Goal: Information Seeking & Learning: Learn about a topic

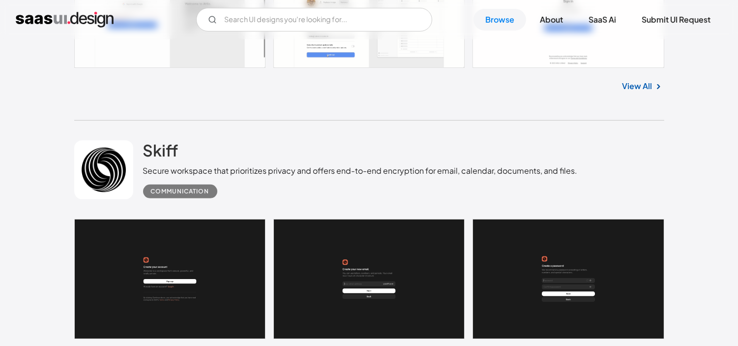
scroll to position [680, 0]
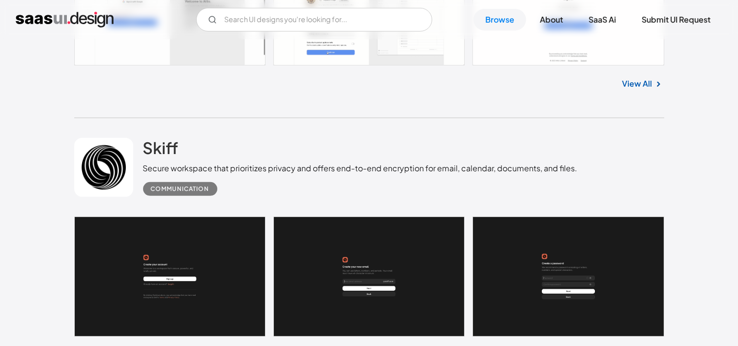
click at [370, 50] on link at bounding box center [369, 12] width 590 height 105
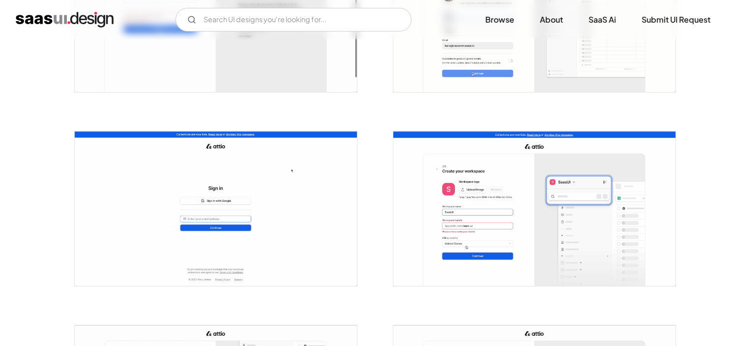
scroll to position [293, 0]
click at [531, 206] on img "open lightbox" at bounding box center [534, 208] width 282 height 154
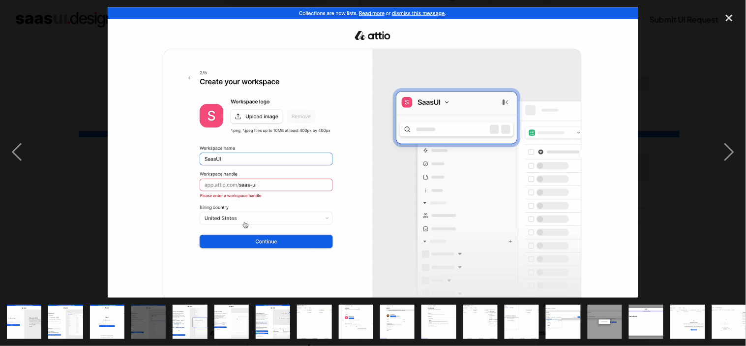
click at [188, 326] on img "show item 5 of 25" at bounding box center [189, 321] width 63 height 34
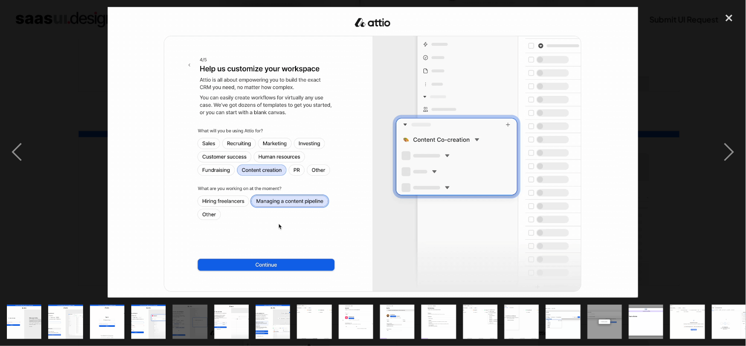
click at [223, 323] on img "show item 6 of 25" at bounding box center [231, 321] width 63 height 34
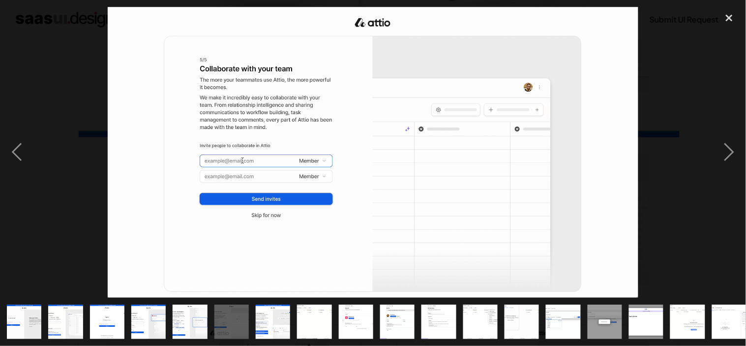
click at [263, 321] on img "show item 7 of 25" at bounding box center [272, 321] width 63 height 34
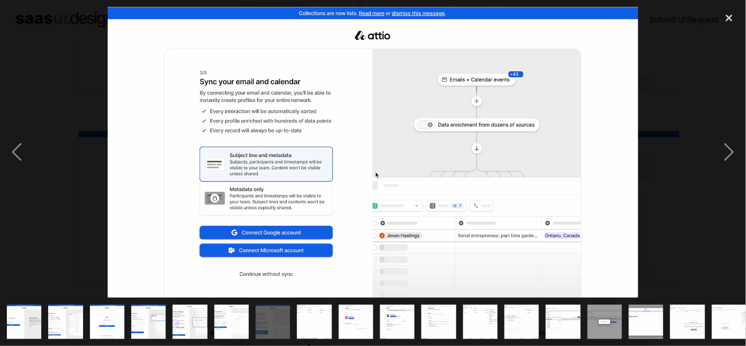
click at [302, 317] on img "show item 8 of 25" at bounding box center [314, 321] width 63 height 34
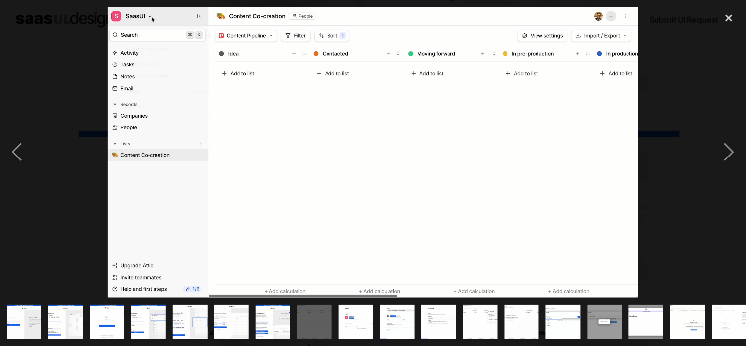
click at [359, 311] on img "show item 9 of 25" at bounding box center [355, 321] width 63 height 34
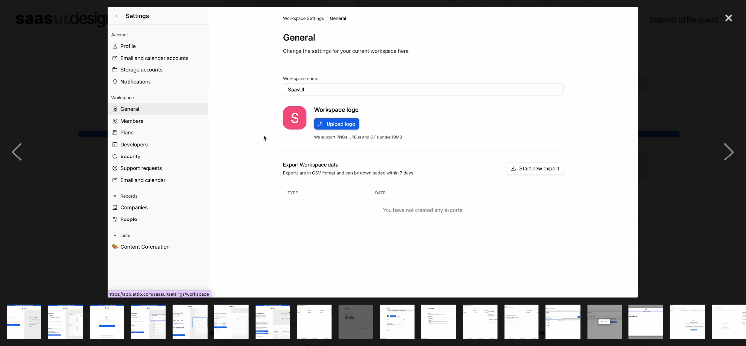
click at [390, 308] on img "show item 10 of 25" at bounding box center [397, 321] width 63 height 34
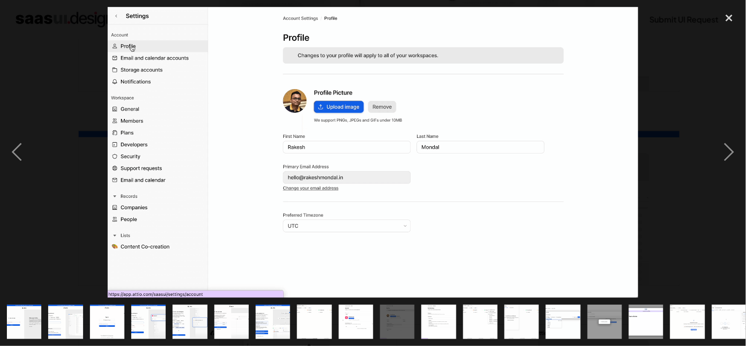
click at [357, 317] on img "show item 9 of 25" at bounding box center [355, 321] width 63 height 34
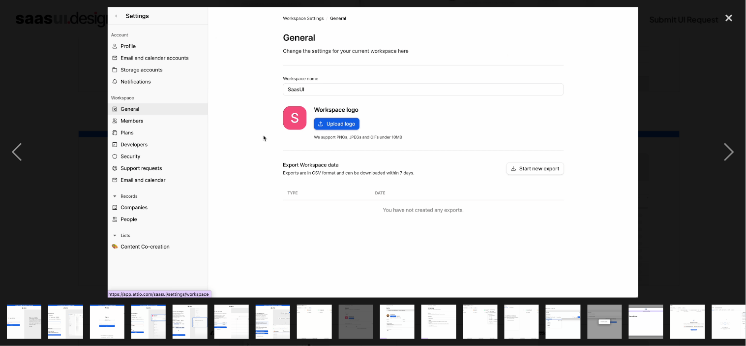
click at [397, 179] on img at bounding box center [373, 152] width 530 height 291
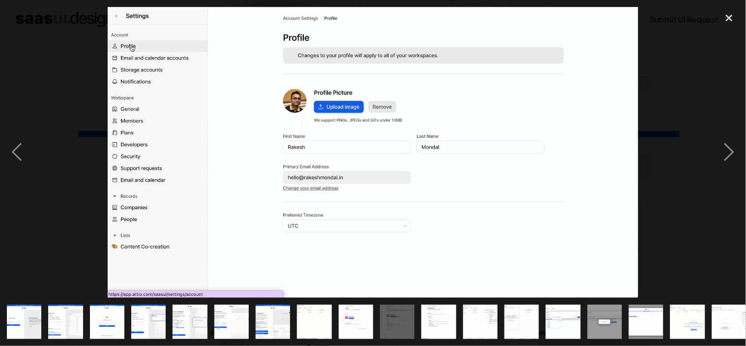
click at [389, 144] on img at bounding box center [373, 152] width 530 height 291
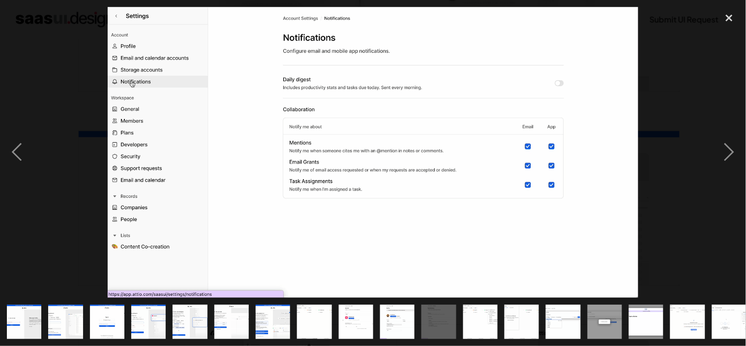
drag, startPoint x: 399, startPoint y: 140, endPoint x: 383, endPoint y: 154, distance: 20.9
click at [383, 154] on img at bounding box center [373, 152] width 530 height 291
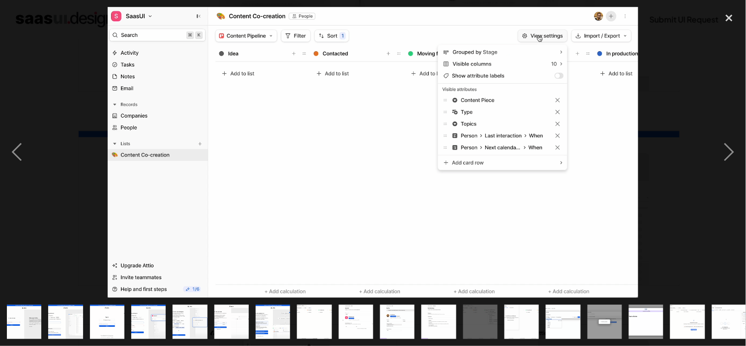
click at [417, 240] on img at bounding box center [373, 152] width 530 height 291
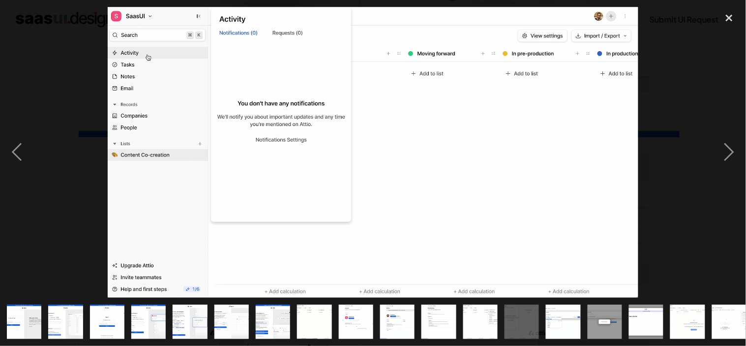
click at [419, 240] on img at bounding box center [373, 152] width 530 height 291
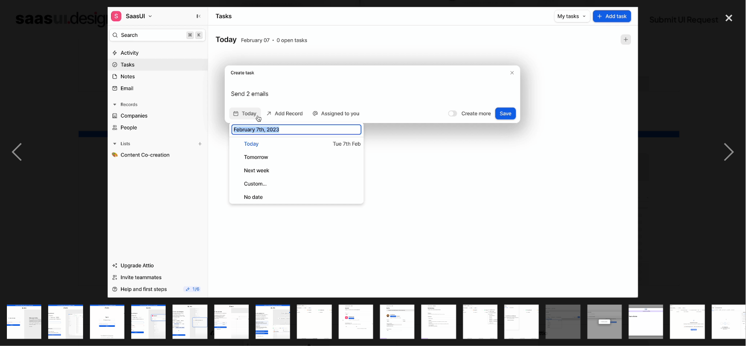
click at [453, 304] on img "show item 11 of 25" at bounding box center [438, 321] width 63 height 34
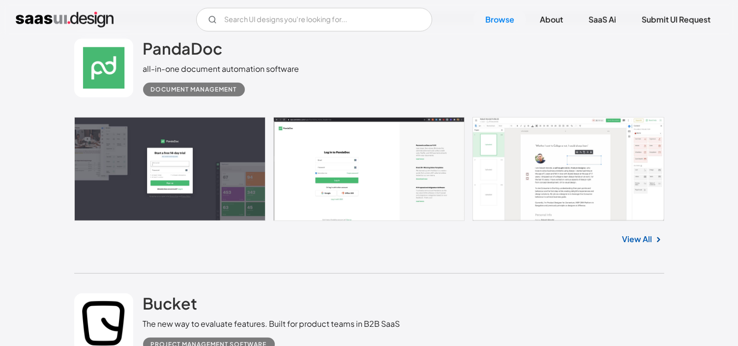
scroll to position [1306, 0]
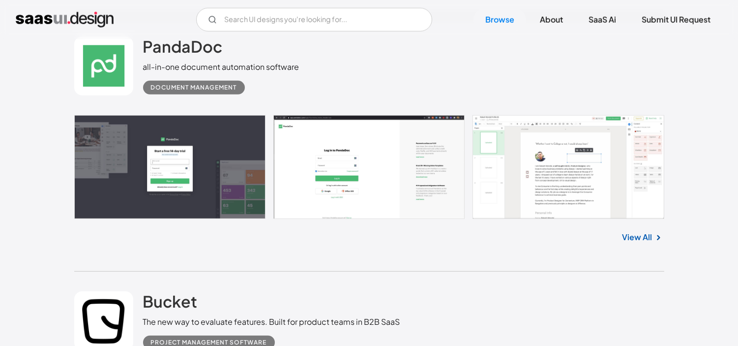
click at [519, 163] on link at bounding box center [369, 167] width 590 height 104
drag, startPoint x: 283, startPoint y: 29, endPoint x: 279, endPoint y: 13, distance: 16.7
click at [282, 29] on input "Email Form" at bounding box center [314, 20] width 236 height 24
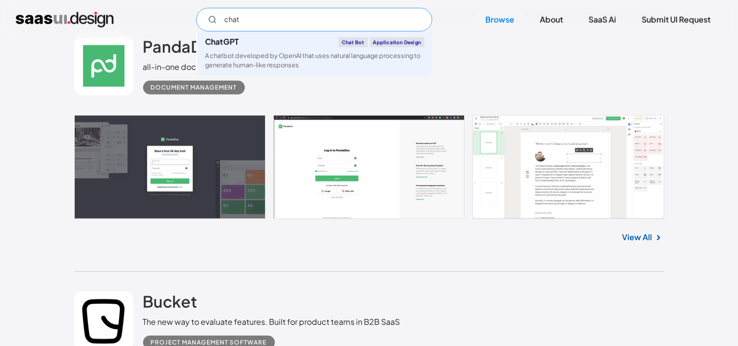
type input "chat"
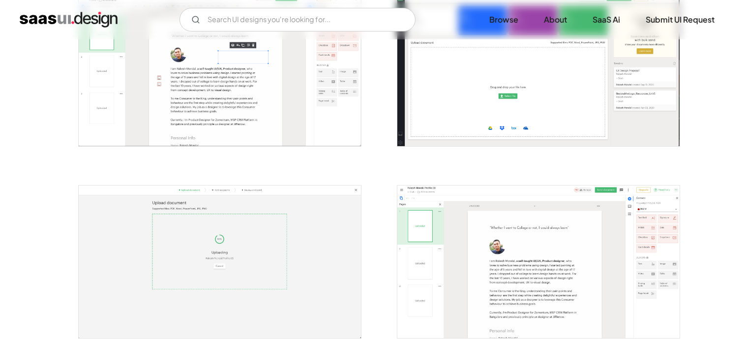
scroll to position [431, 0]
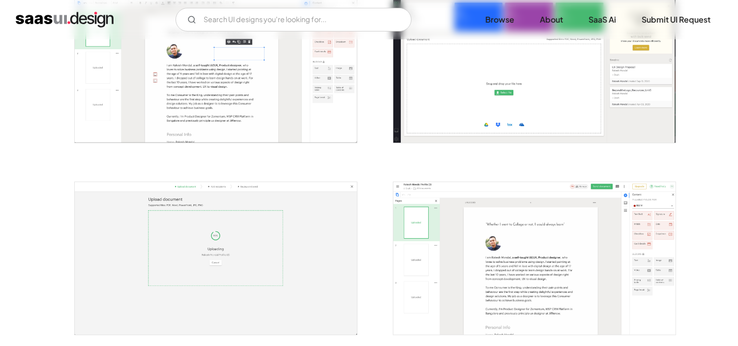
click at [279, 84] on img "open lightbox" at bounding box center [216, 67] width 282 height 152
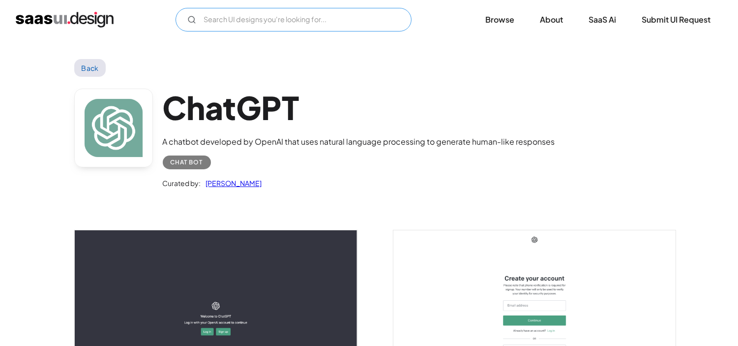
click at [300, 9] on input "Email Form" at bounding box center [294, 20] width 236 height 24
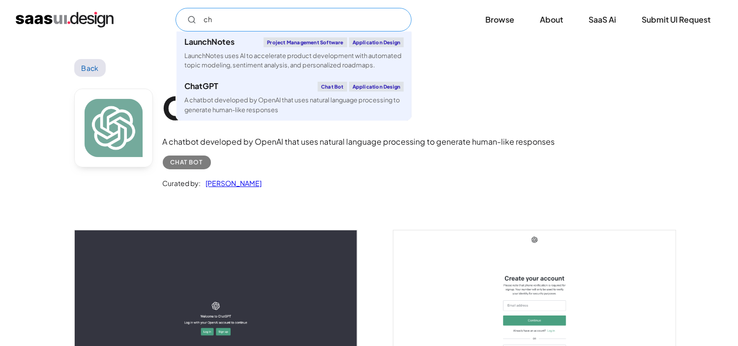
type input "c"
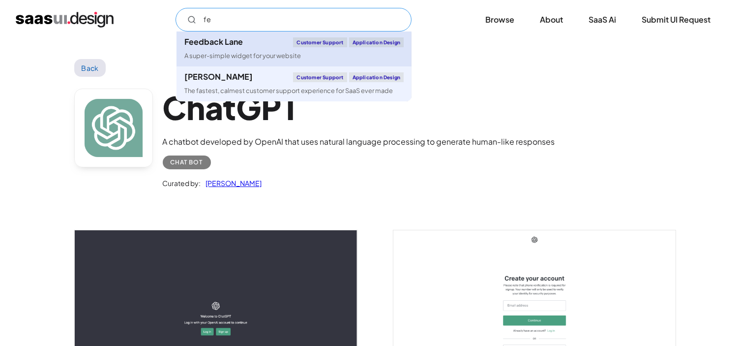
click at [249, 48] on link "Feedback Lane Customer Support Application Design A super-simple widget for you…" at bounding box center [293, 48] width 235 height 35
type input "fe"
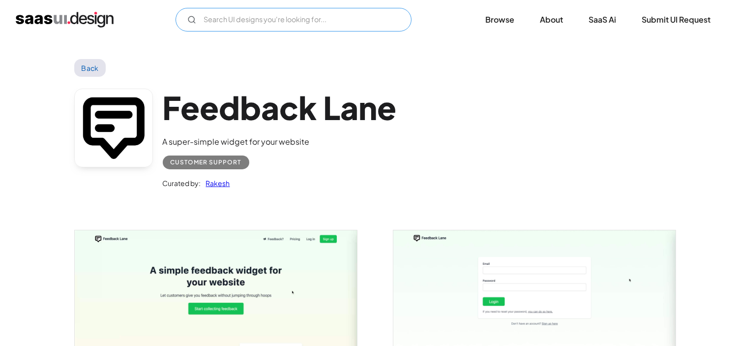
click at [262, 20] on input "Email Form" at bounding box center [294, 20] width 236 height 24
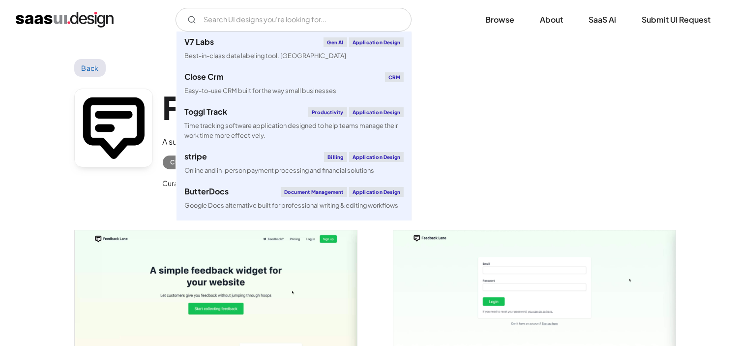
click at [89, 25] on img "home" at bounding box center [65, 20] width 98 height 16
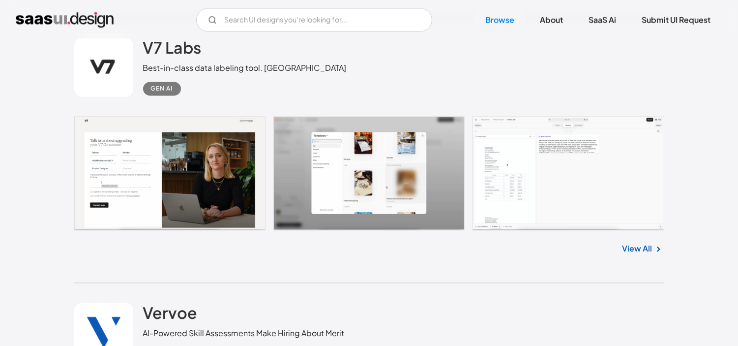
scroll to position [3609, 0]
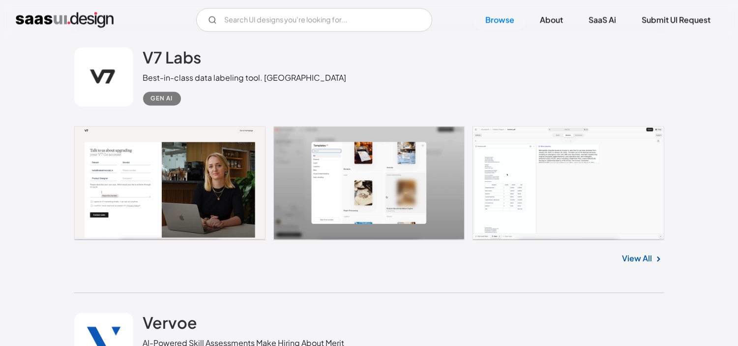
click at [607, 165] on link at bounding box center [369, 183] width 590 height 114
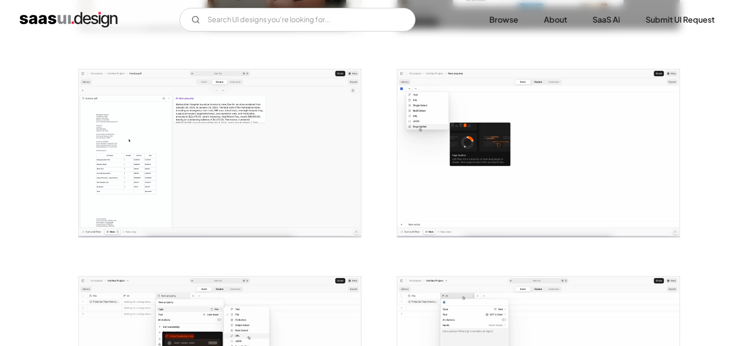
scroll to position [370, 0]
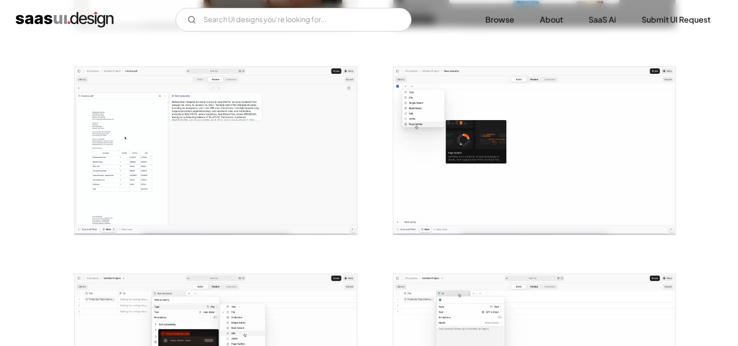
click at [297, 111] on img "open lightbox" at bounding box center [216, 151] width 282 height 168
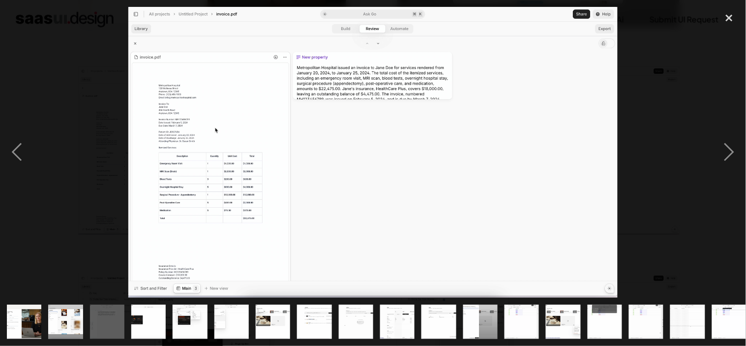
drag, startPoint x: 136, startPoint y: 313, endPoint x: 146, endPoint y: 314, distance: 9.9
click at [138, 313] on img "show item 4 of 21" at bounding box center [148, 321] width 58 height 34
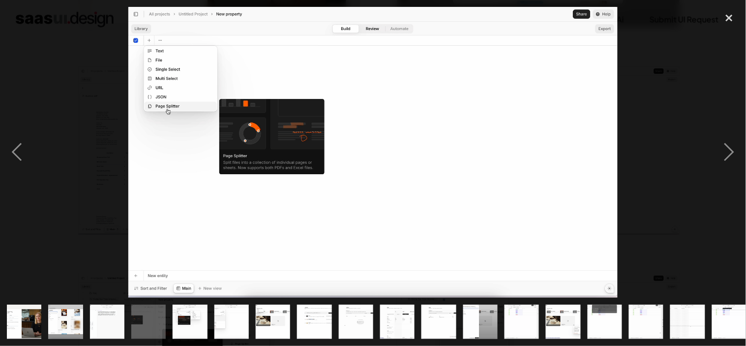
click at [185, 314] on img "show item 5 of 21" at bounding box center [190, 321] width 58 height 34
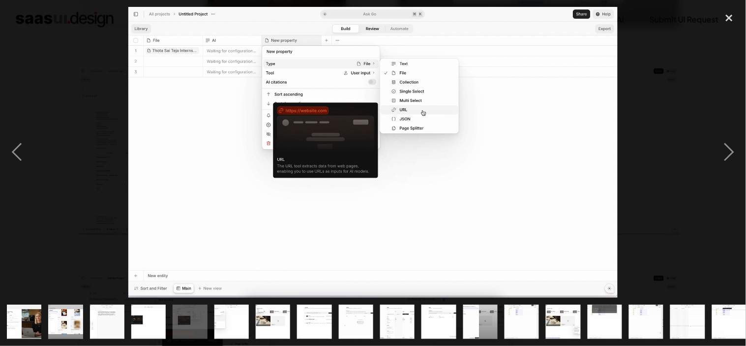
click at [246, 312] on img "show item 6 of 21" at bounding box center [232, 321] width 58 height 34
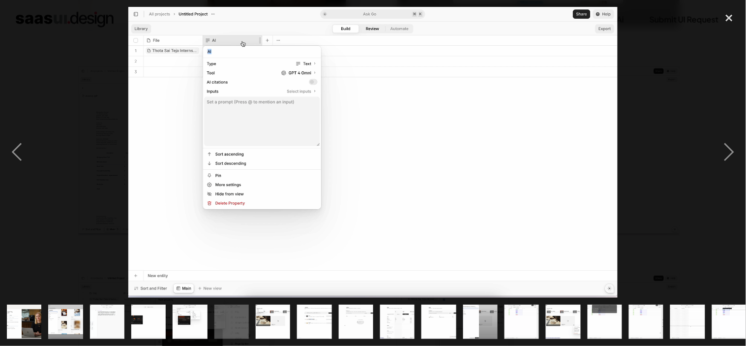
drag, startPoint x: 153, startPoint y: 304, endPoint x: 158, endPoint y: 305, distance: 5.1
click at [153, 305] on img "show item 4 of 21" at bounding box center [148, 321] width 58 height 34
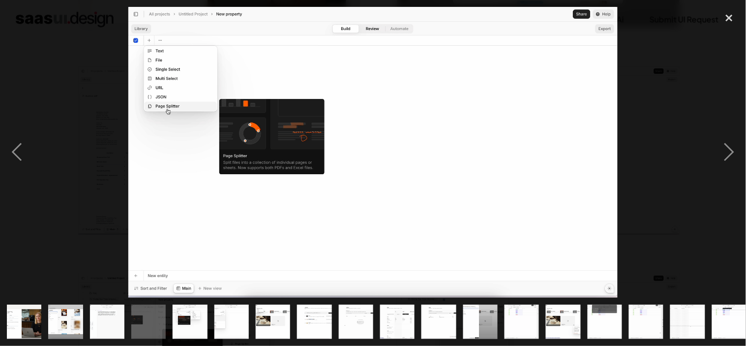
drag, startPoint x: 289, startPoint y: 315, endPoint x: 298, endPoint y: 316, distance: 9.9
click at [289, 315] on img "show item 7 of 21" at bounding box center [273, 321] width 58 height 34
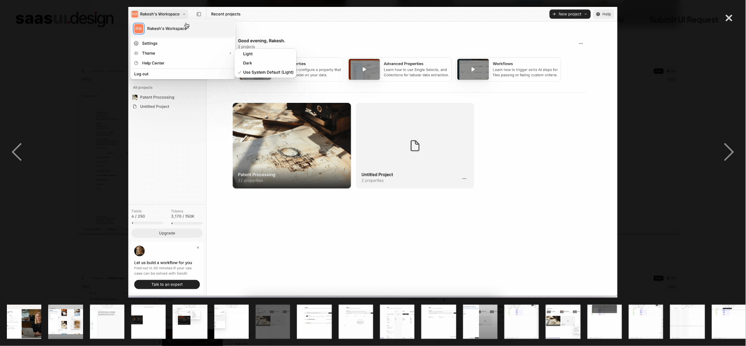
click at [317, 316] on img "show item 8 of 21" at bounding box center [314, 321] width 58 height 34
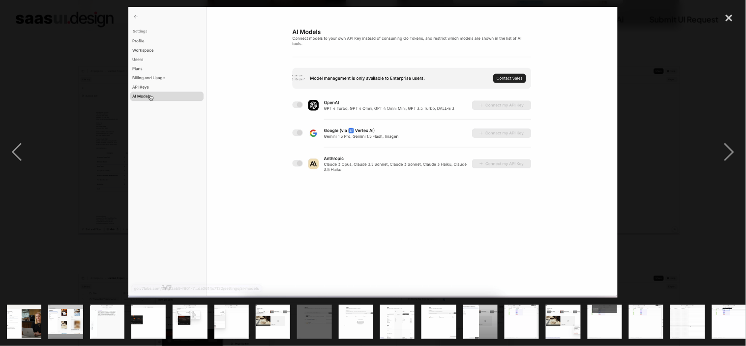
click at [357, 318] on img "show item 9 of 21" at bounding box center [356, 321] width 58 height 34
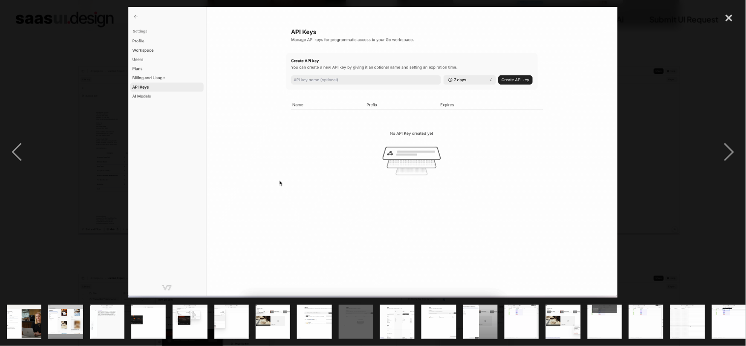
click at [400, 305] on img "show item 10 of 21" at bounding box center [397, 321] width 58 height 34
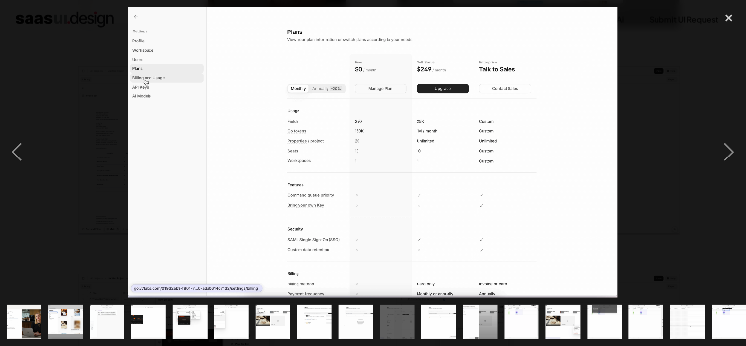
click at [446, 313] on img "show item 11 of 21" at bounding box center [439, 321] width 58 height 34
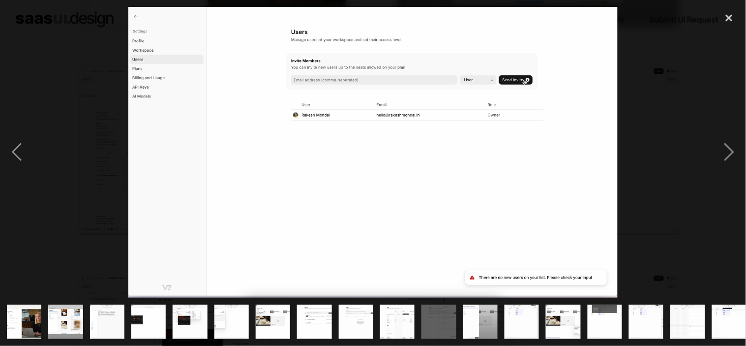
click at [497, 312] on img "show item 12 of 21" at bounding box center [480, 321] width 58 height 34
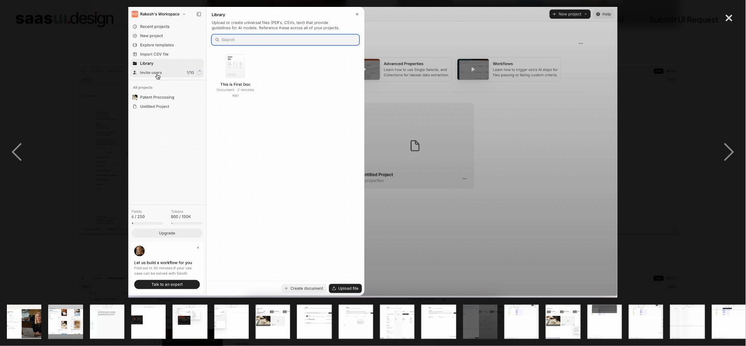
click at [536, 317] on img "show item 13 of 21" at bounding box center [522, 321] width 58 height 34
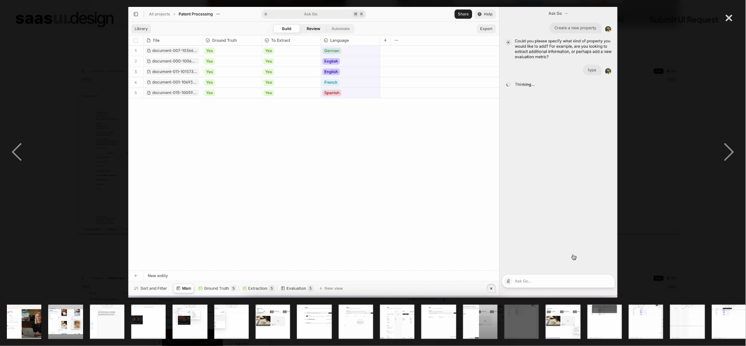
click at [557, 318] on img "show item 14 of 21" at bounding box center [563, 321] width 58 height 34
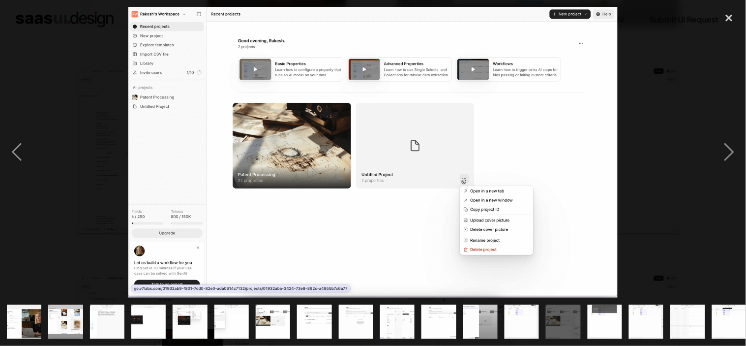
click at [602, 308] on img "show item 15 of 21" at bounding box center [605, 321] width 58 height 34
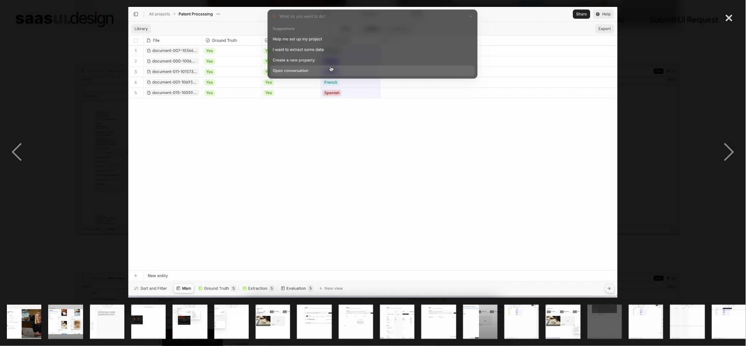
click at [677, 304] on img "show item 17 of 21" at bounding box center [687, 321] width 58 height 34
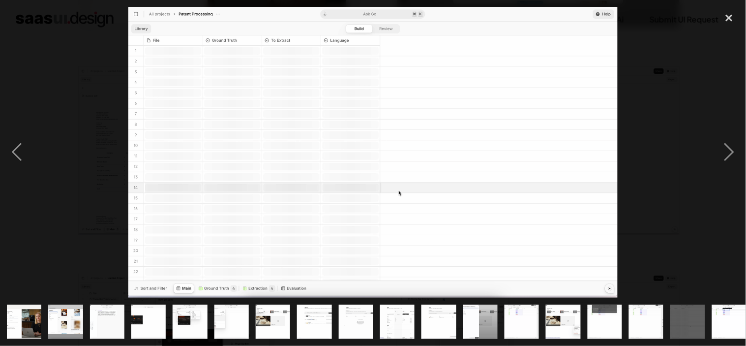
click at [723, 297] on div "show item 18 of 21" at bounding box center [728, 321] width 41 height 48
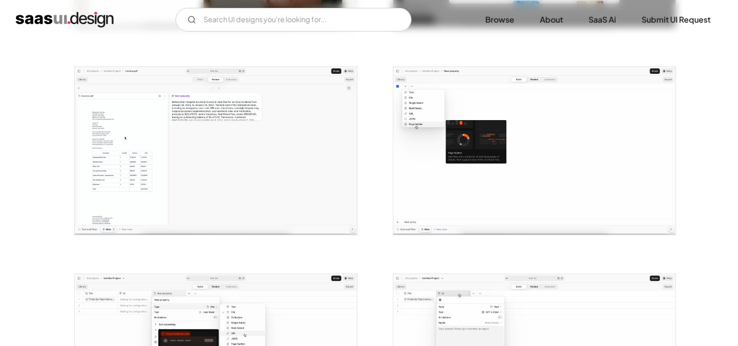
scroll to position [0, 0]
click at [48, 20] on img "home" at bounding box center [65, 20] width 98 height 16
